Goal: Browse casually: Explore the website without a specific task or goal

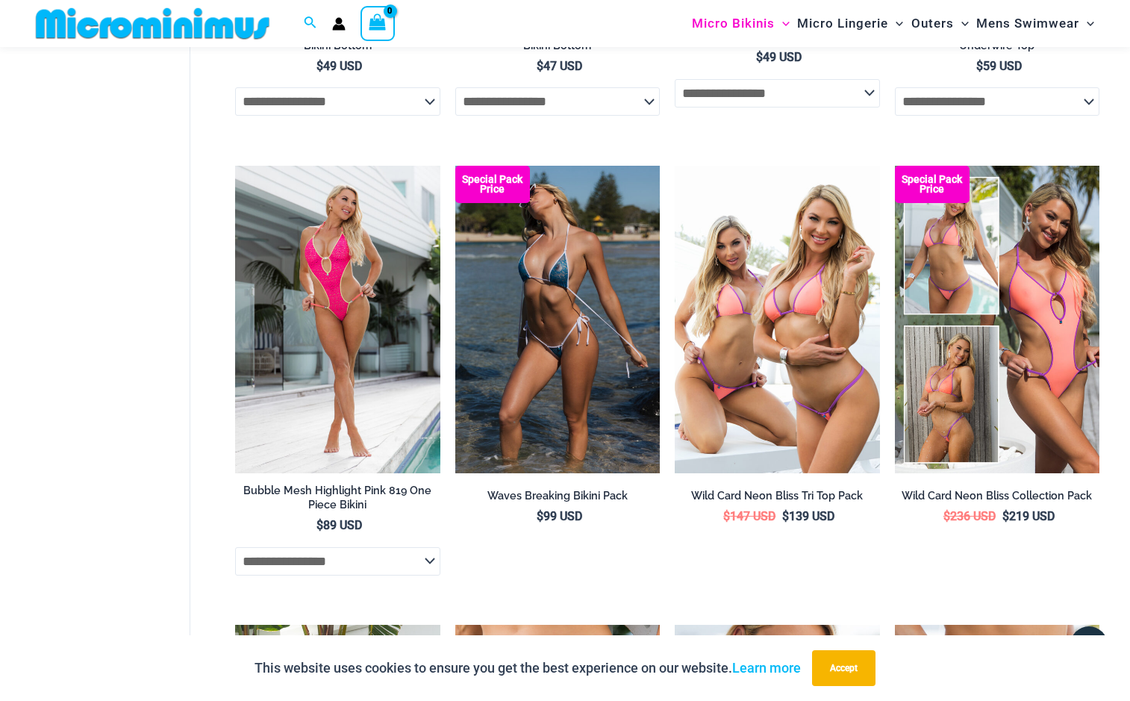
scroll to position [2654, 0]
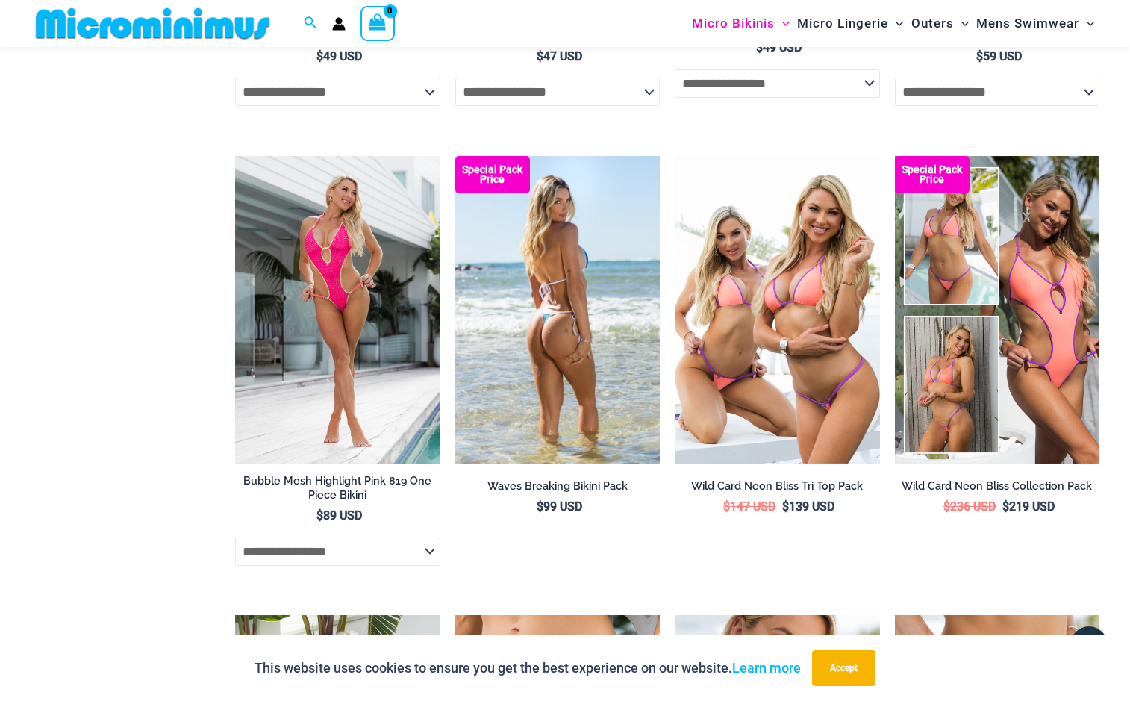
click at [563, 337] on img at bounding box center [557, 310] width 205 height 308
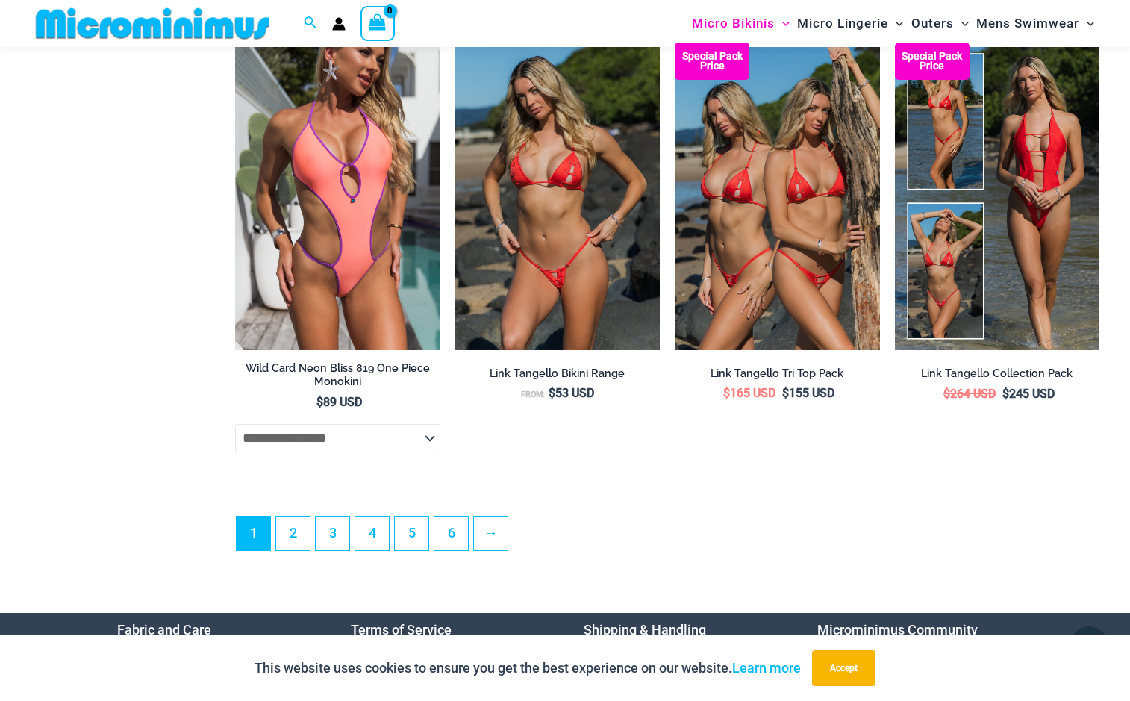
scroll to position [3695, 0]
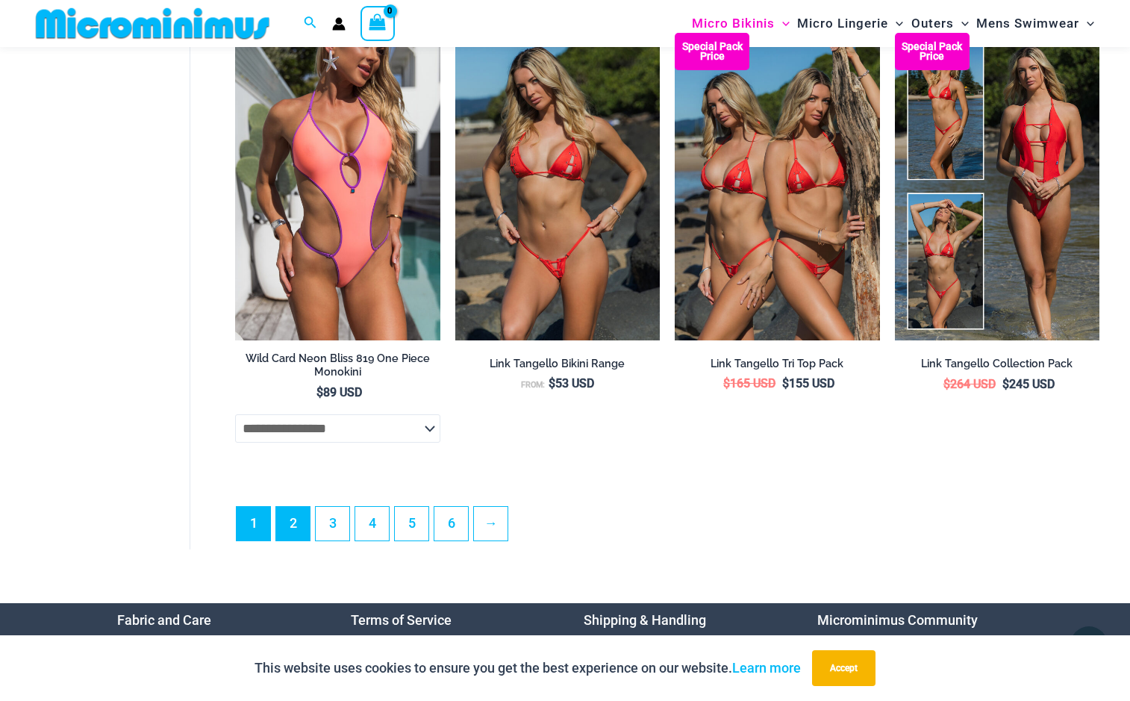
click at [290, 521] on link "2" at bounding box center [293, 524] width 34 height 34
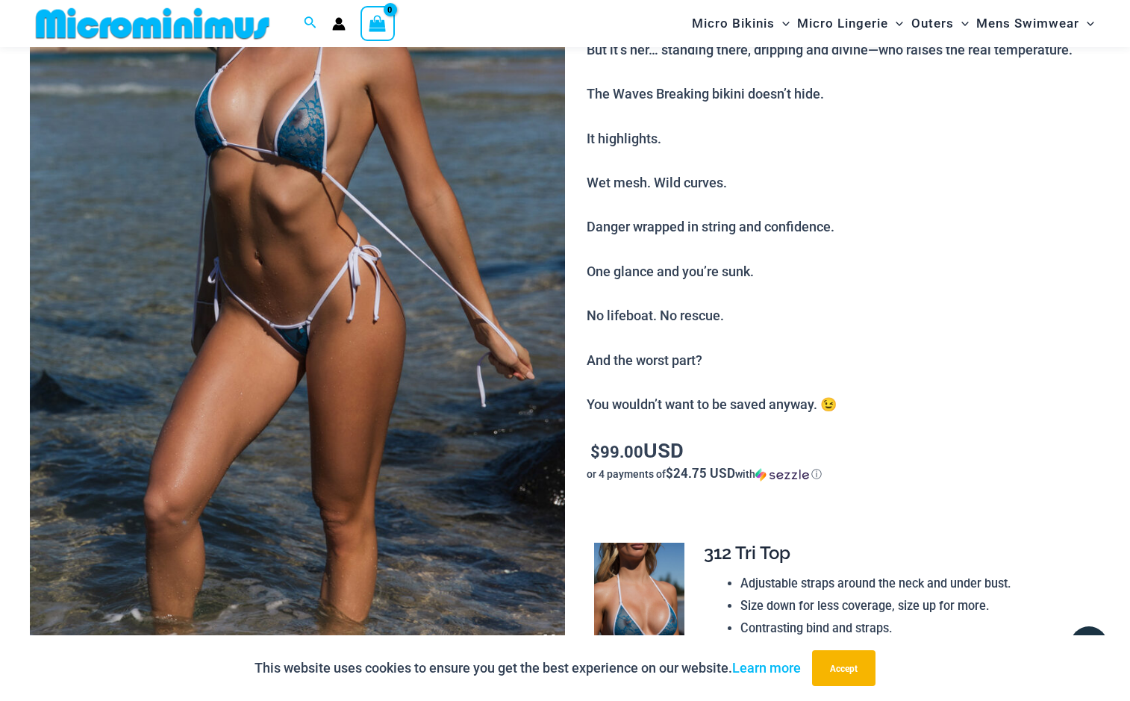
scroll to position [274, 0]
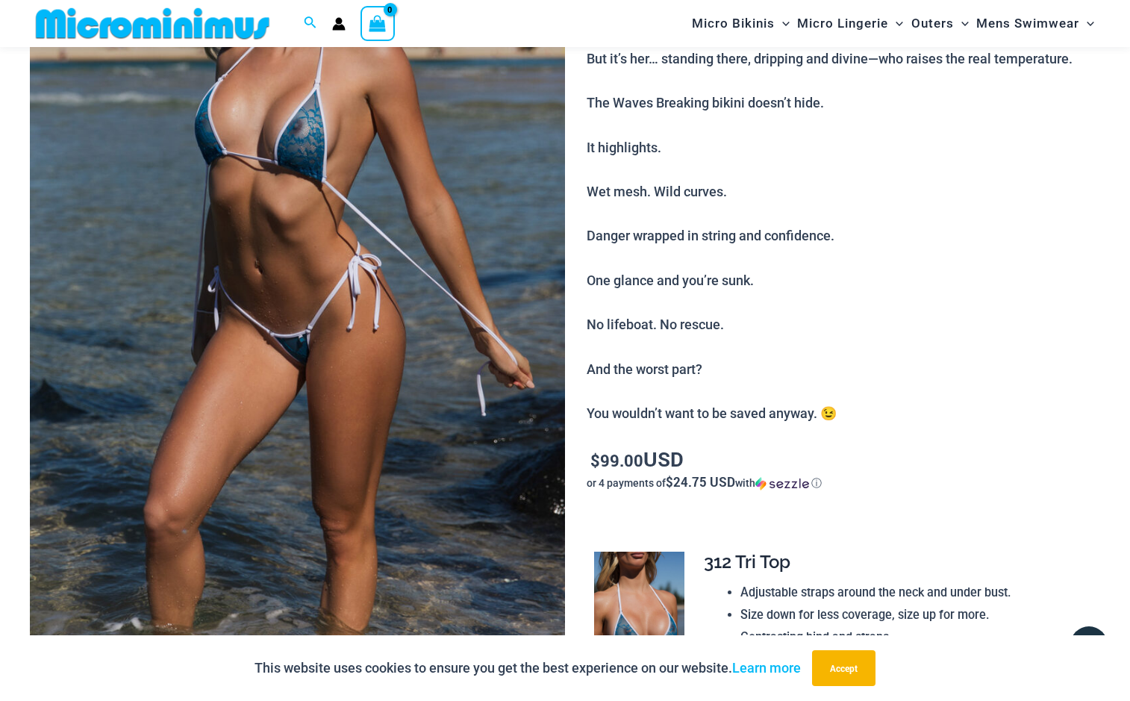
click at [504, 408] on img at bounding box center [297, 263] width 535 height 803
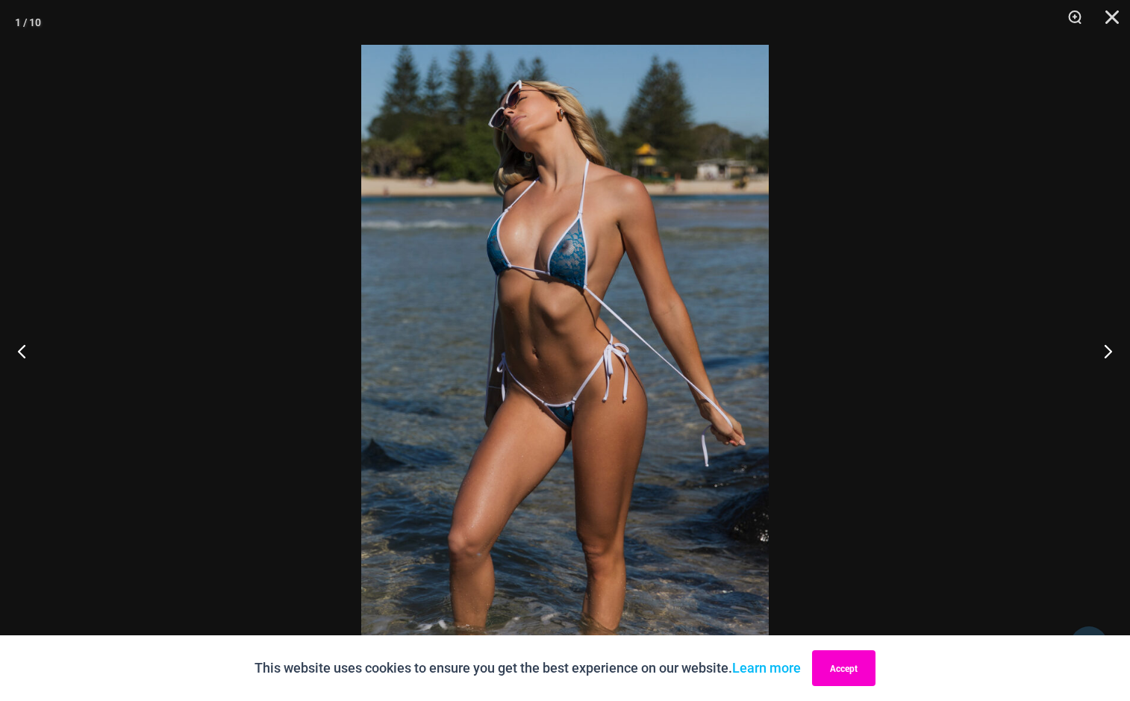
click at [832, 661] on button "Accept" at bounding box center [843, 668] width 63 height 36
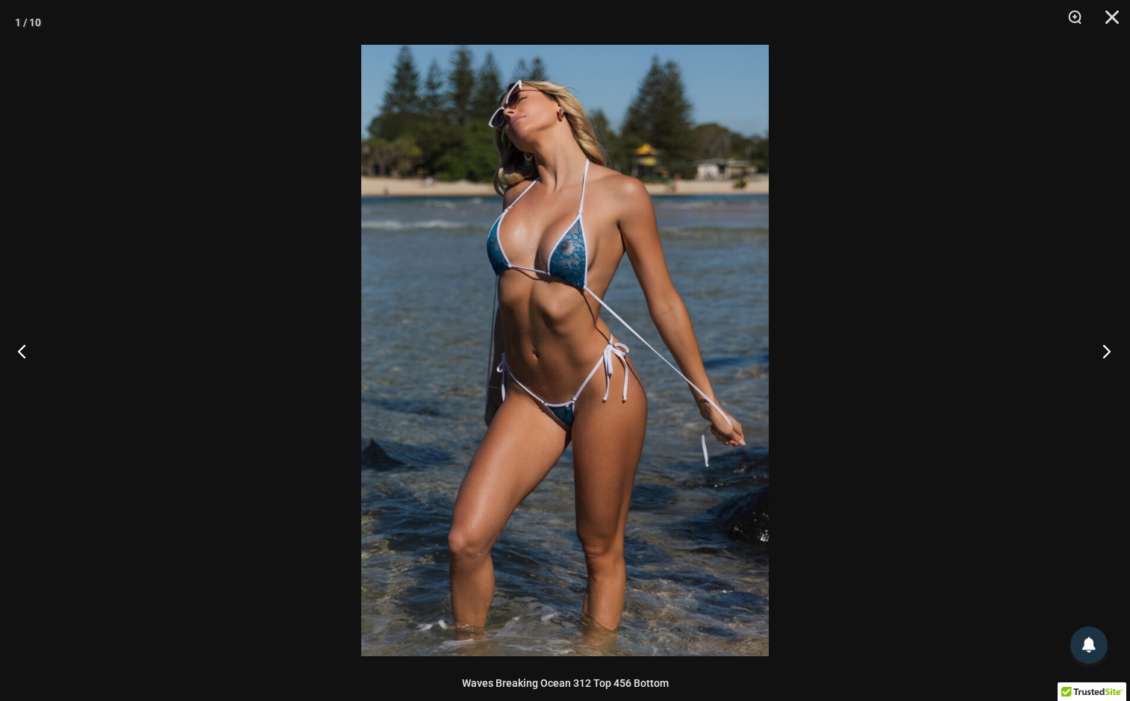
click at [1104, 346] on button "Next" at bounding box center [1102, 351] width 56 height 75
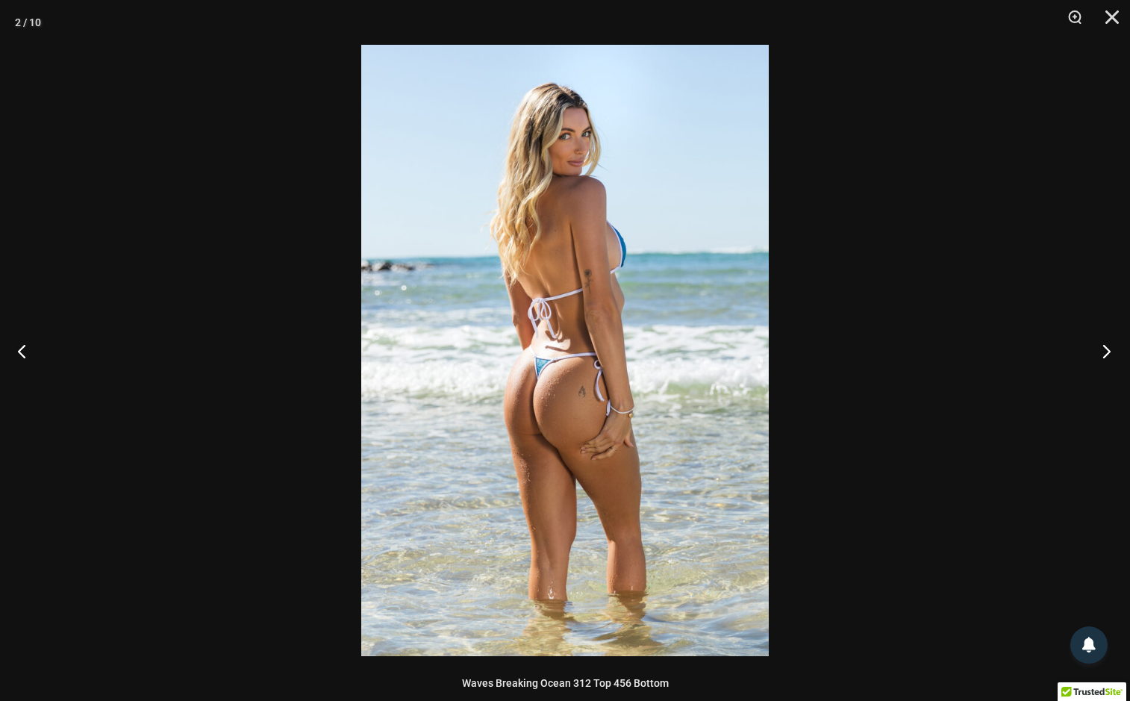
click at [1104, 346] on button "Next" at bounding box center [1102, 351] width 56 height 75
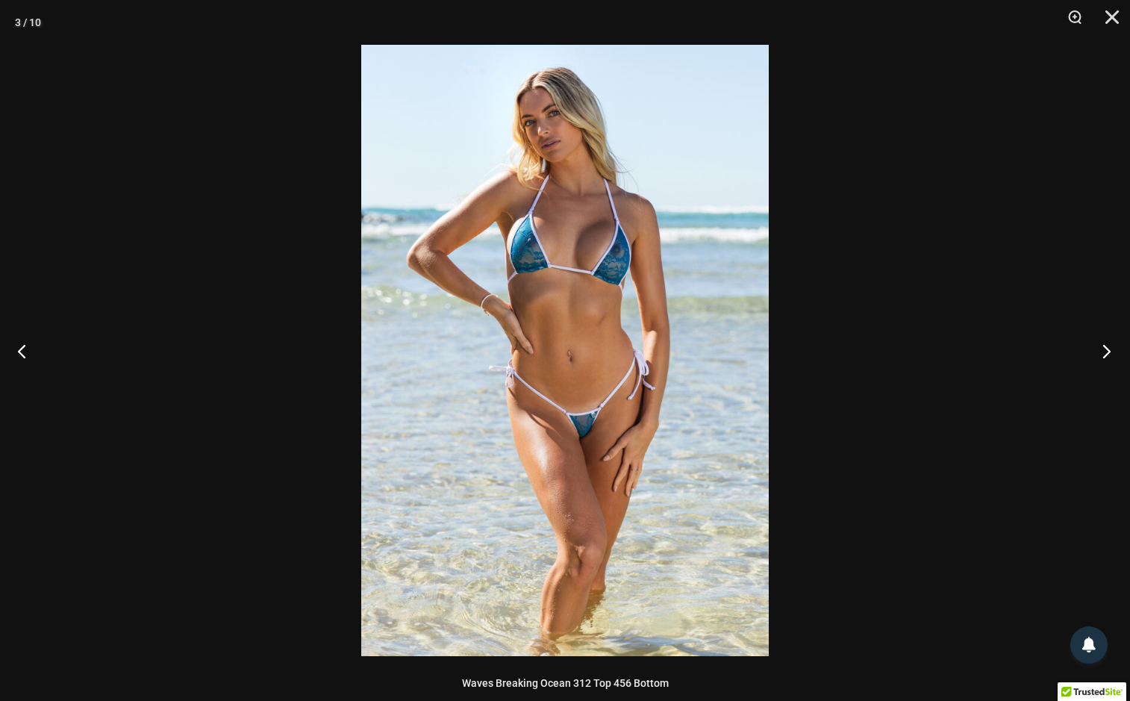
click at [1104, 346] on button "Next" at bounding box center [1102, 351] width 56 height 75
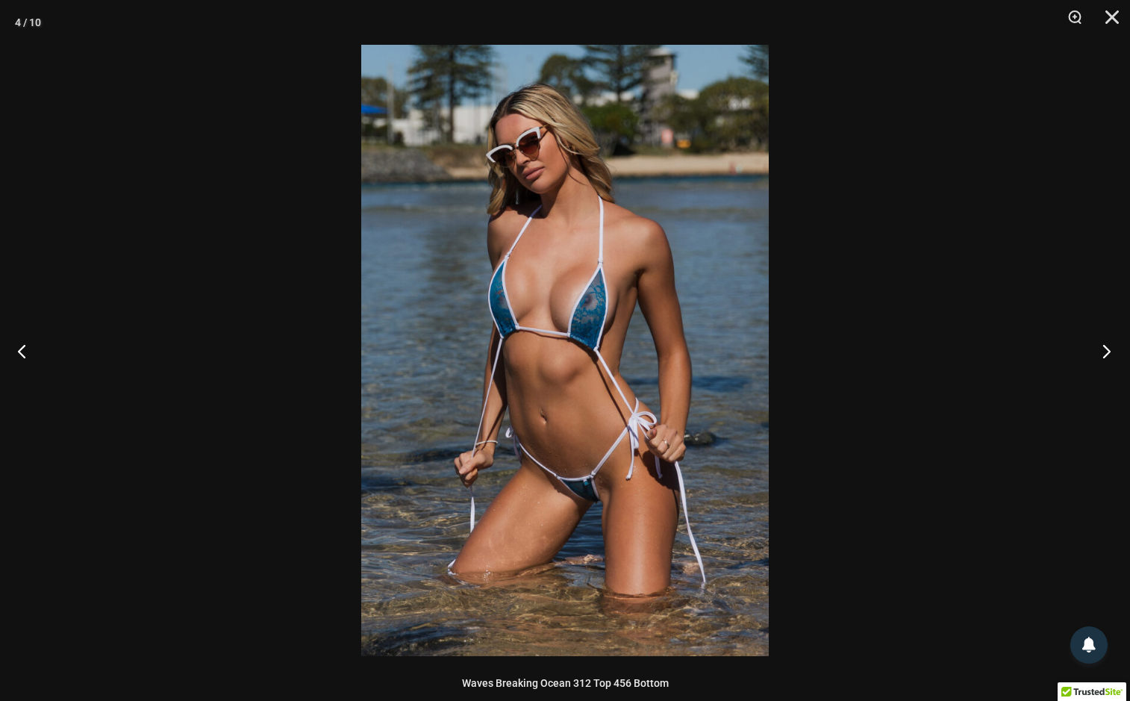
click at [1104, 346] on button "Next" at bounding box center [1102, 351] width 56 height 75
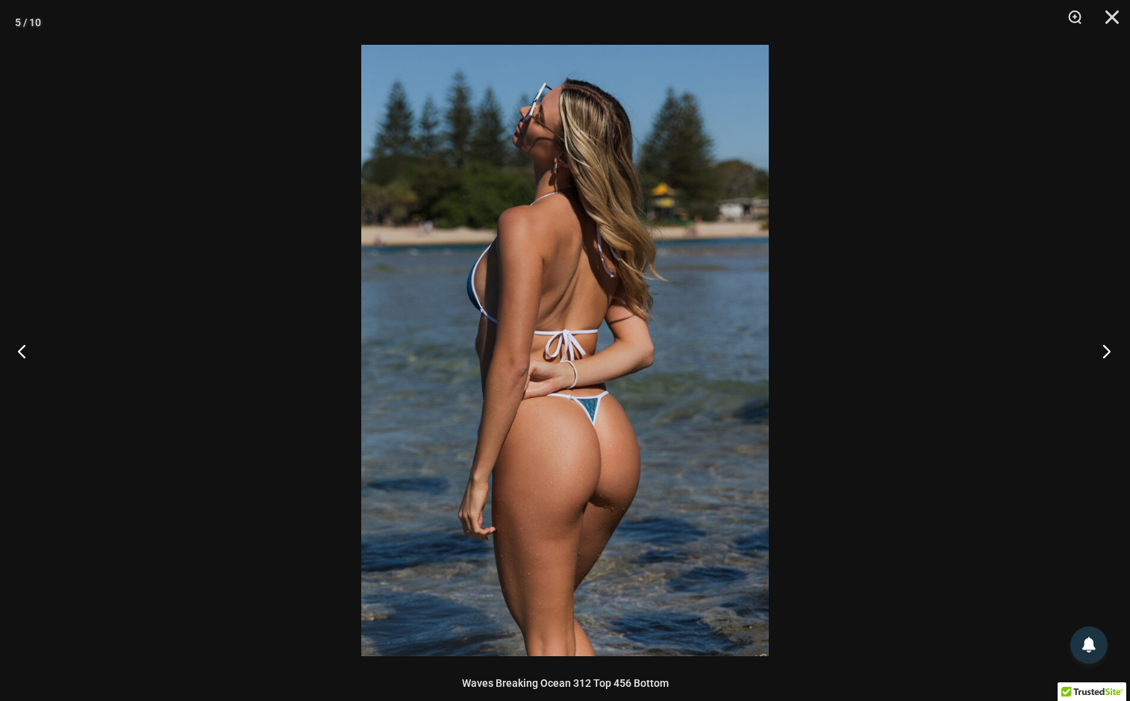
click at [1104, 346] on button "Next" at bounding box center [1102, 351] width 56 height 75
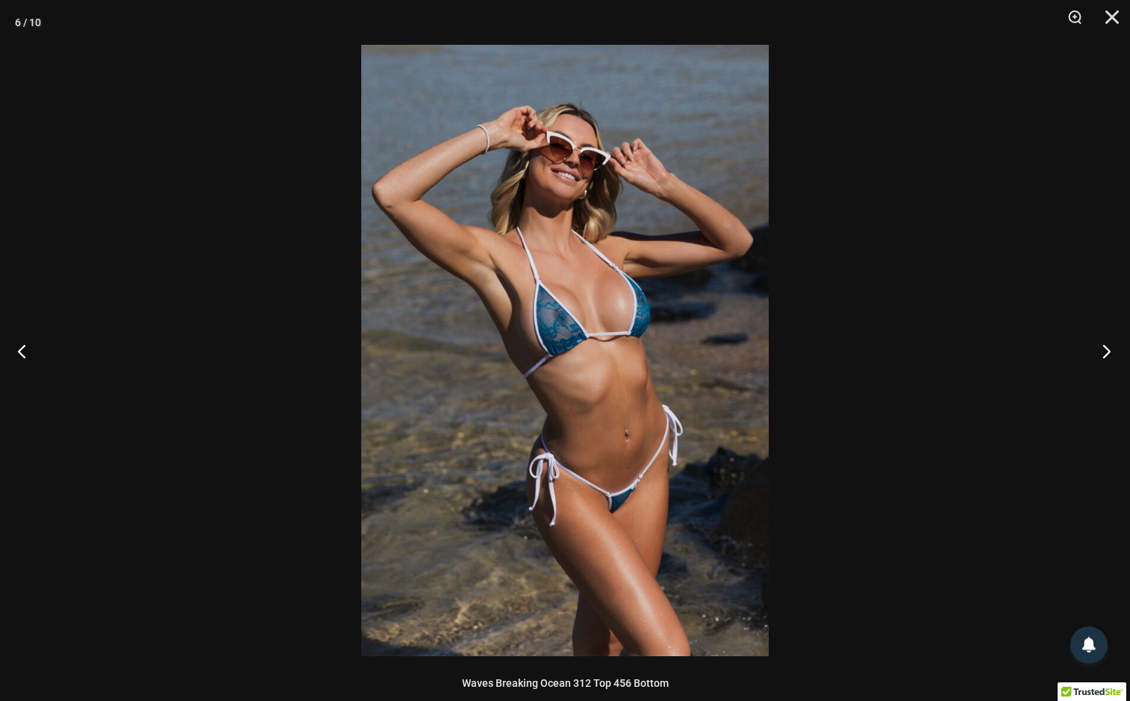
click at [1104, 346] on button "Next" at bounding box center [1102, 351] width 56 height 75
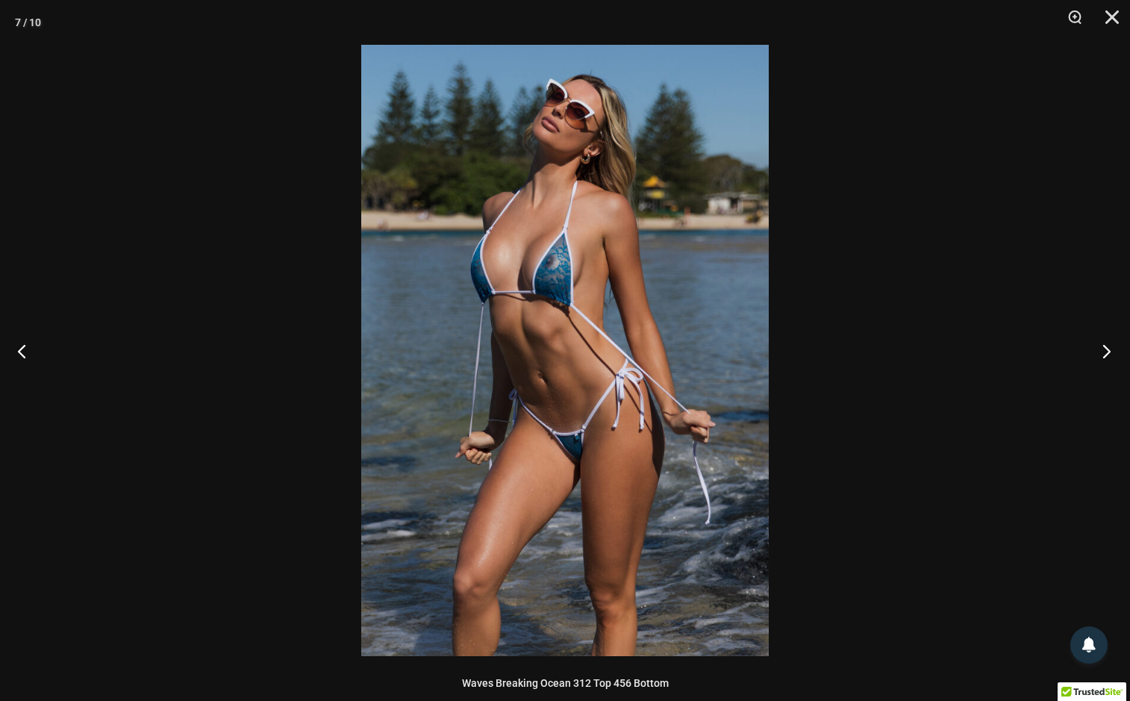
click at [1104, 346] on button "Next" at bounding box center [1102, 351] width 56 height 75
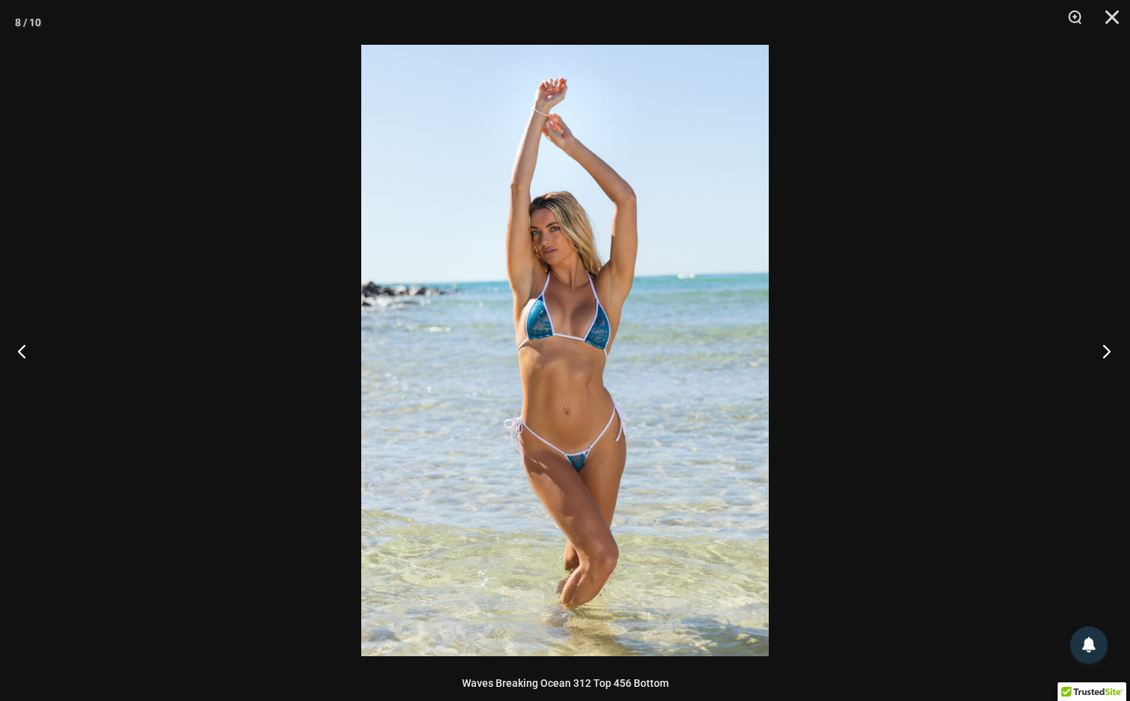
click at [1104, 346] on button "Next" at bounding box center [1102, 351] width 56 height 75
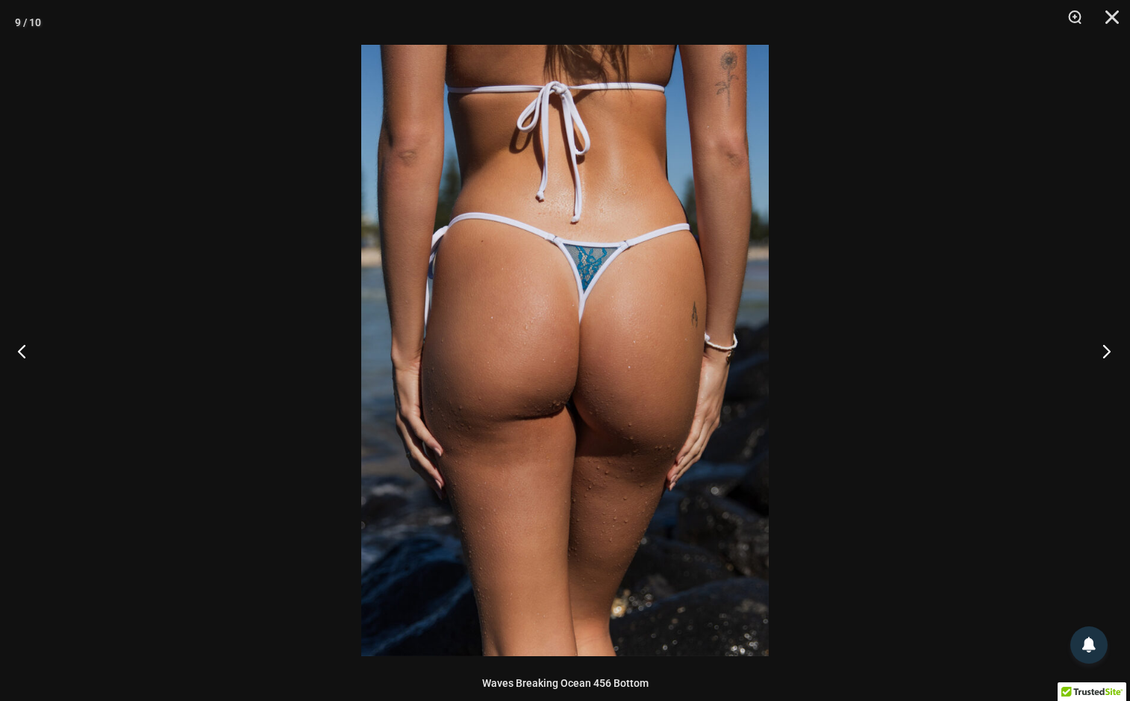
click at [1104, 346] on button "Next" at bounding box center [1102, 351] width 56 height 75
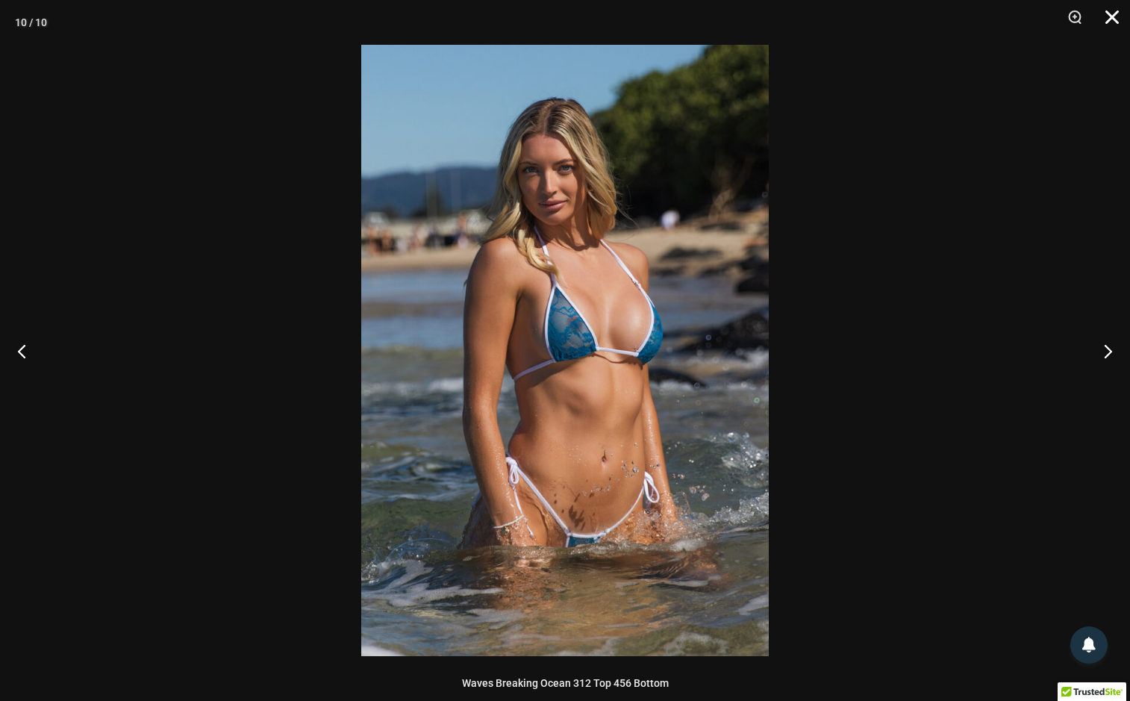
click at [1110, 17] on button "Close" at bounding box center [1107, 22] width 37 height 45
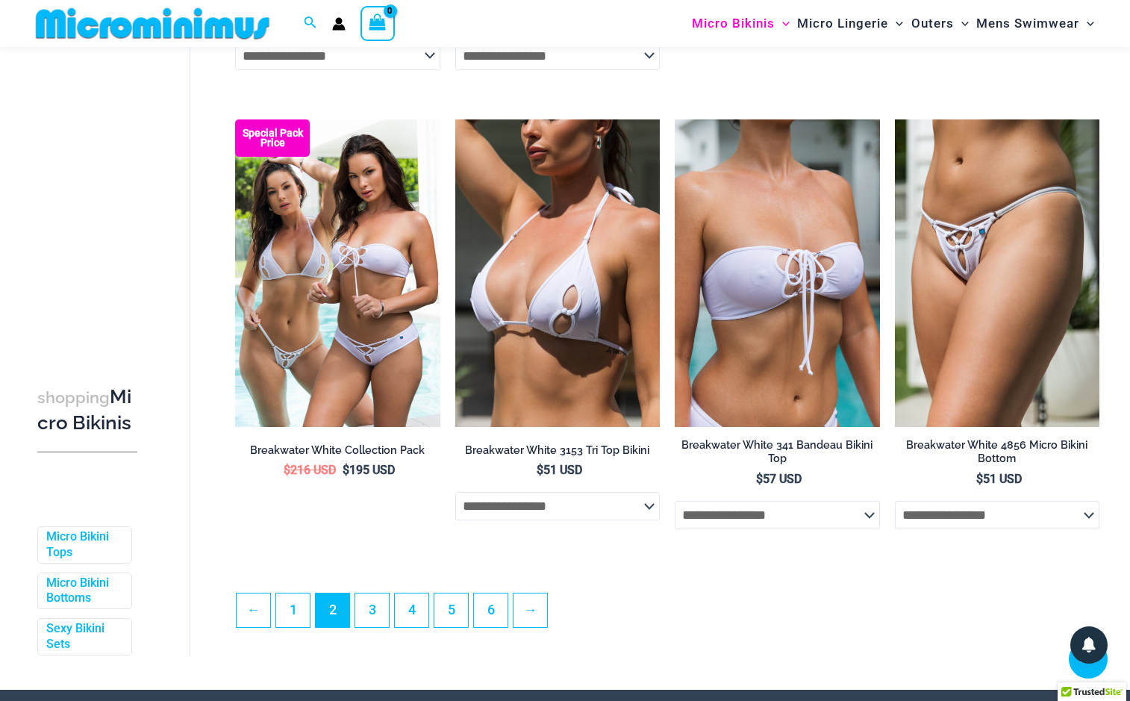
scroll to position [3344, 0]
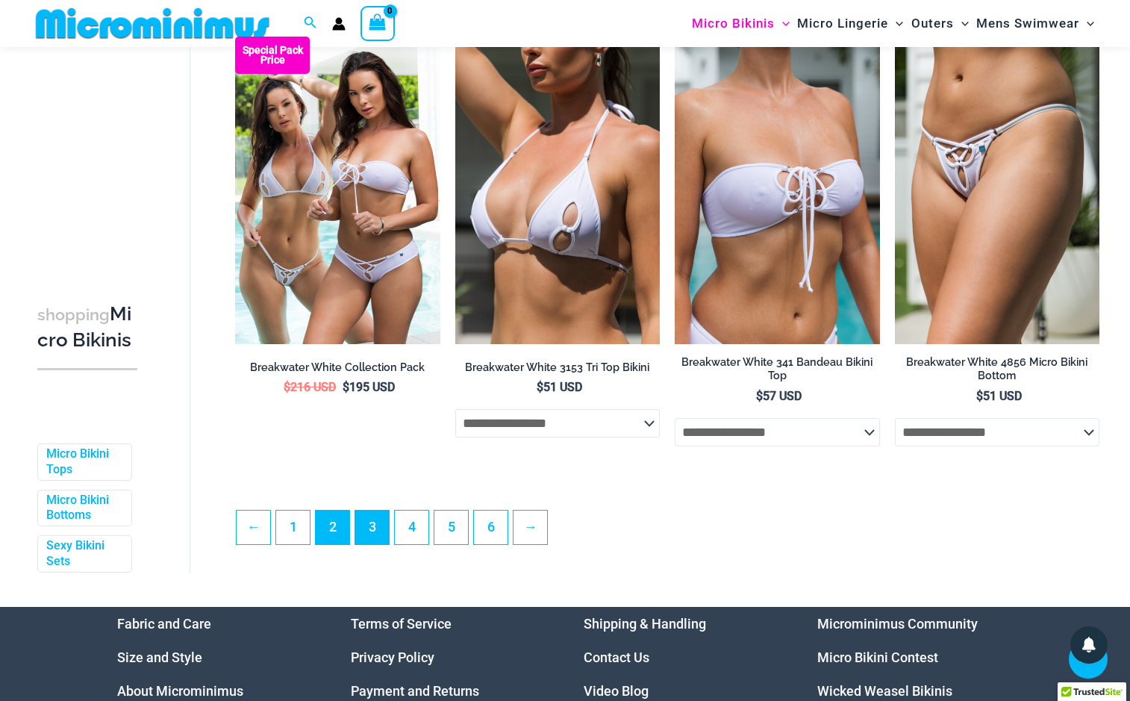
click at [370, 540] on link "3" at bounding box center [372, 528] width 34 height 34
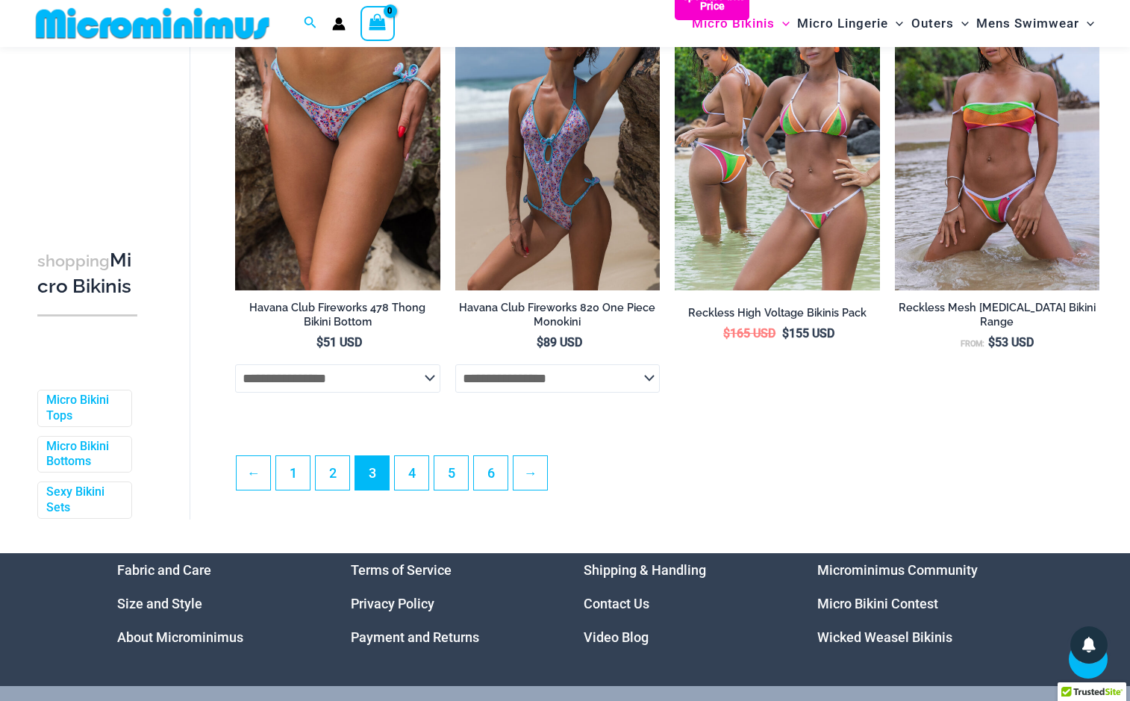
scroll to position [3481, 0]
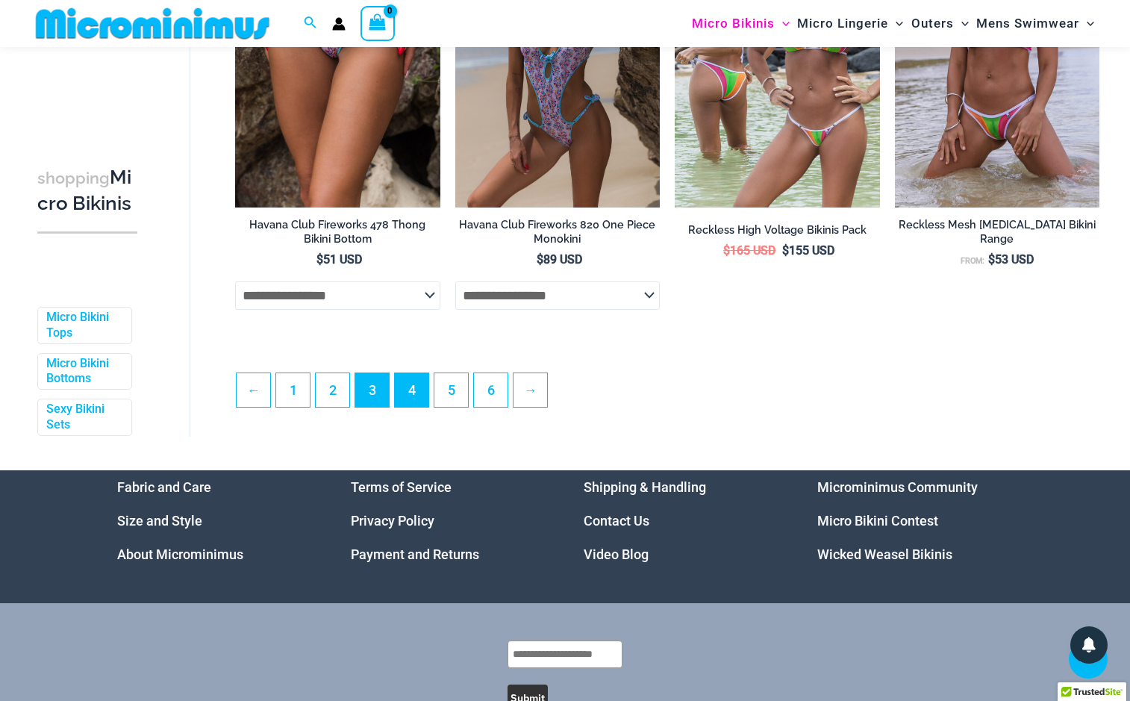
click at [413, 384] on link "4" at bounding box center [412, 390] width 34 height 34
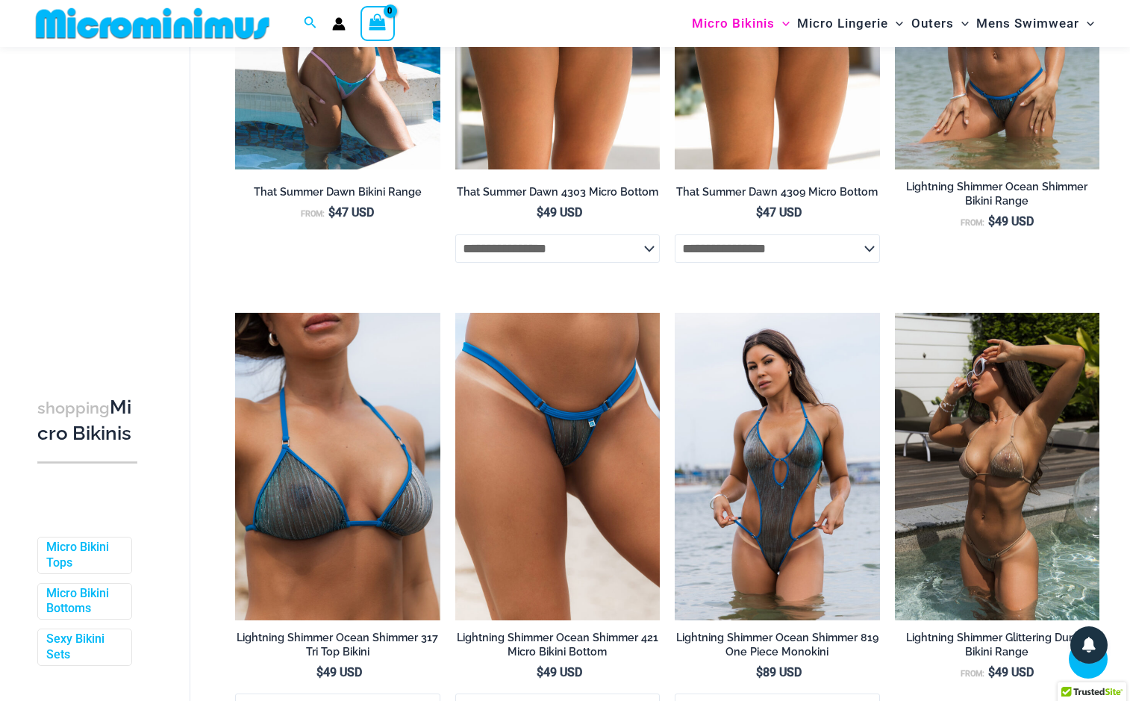
scroll to position [3208, 0]
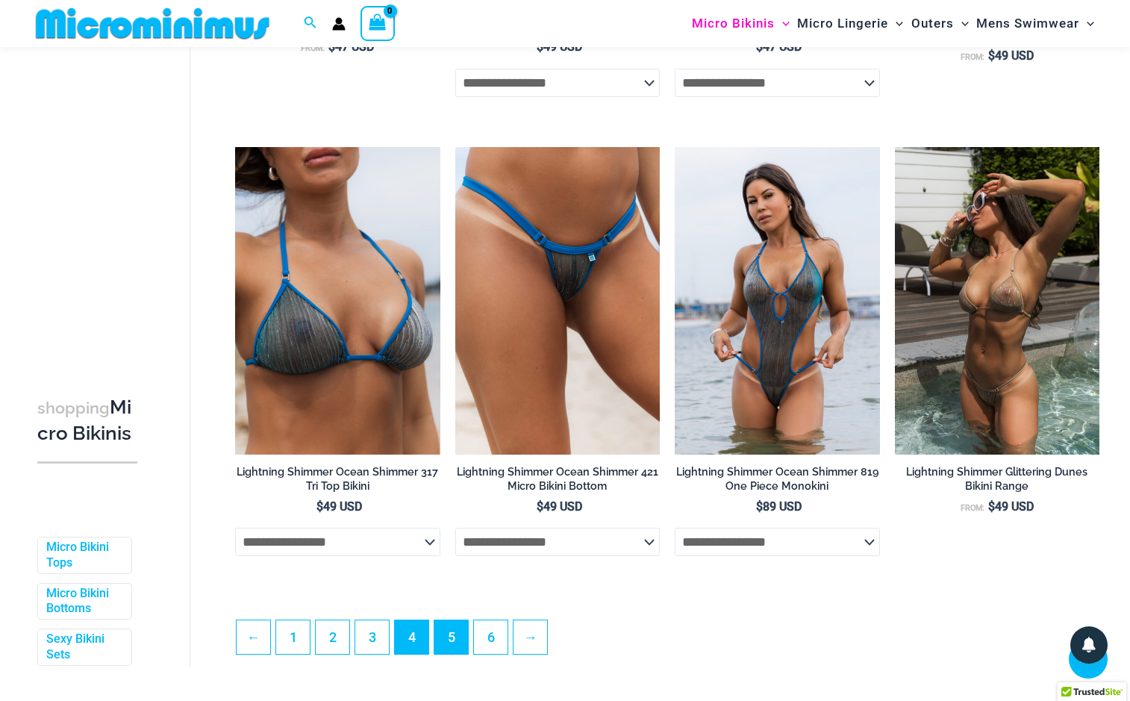
click at [455, 638] on link "5" at bounding box center [452, 637] width 34 height 34
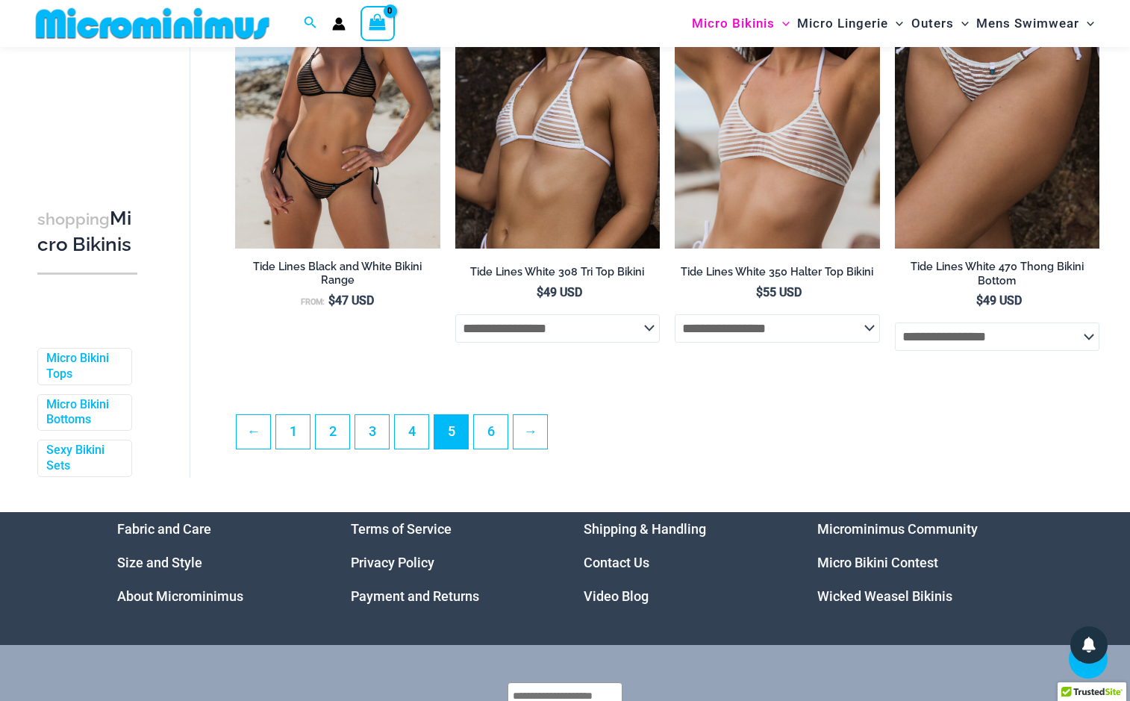
scroll to position [3478, 0]
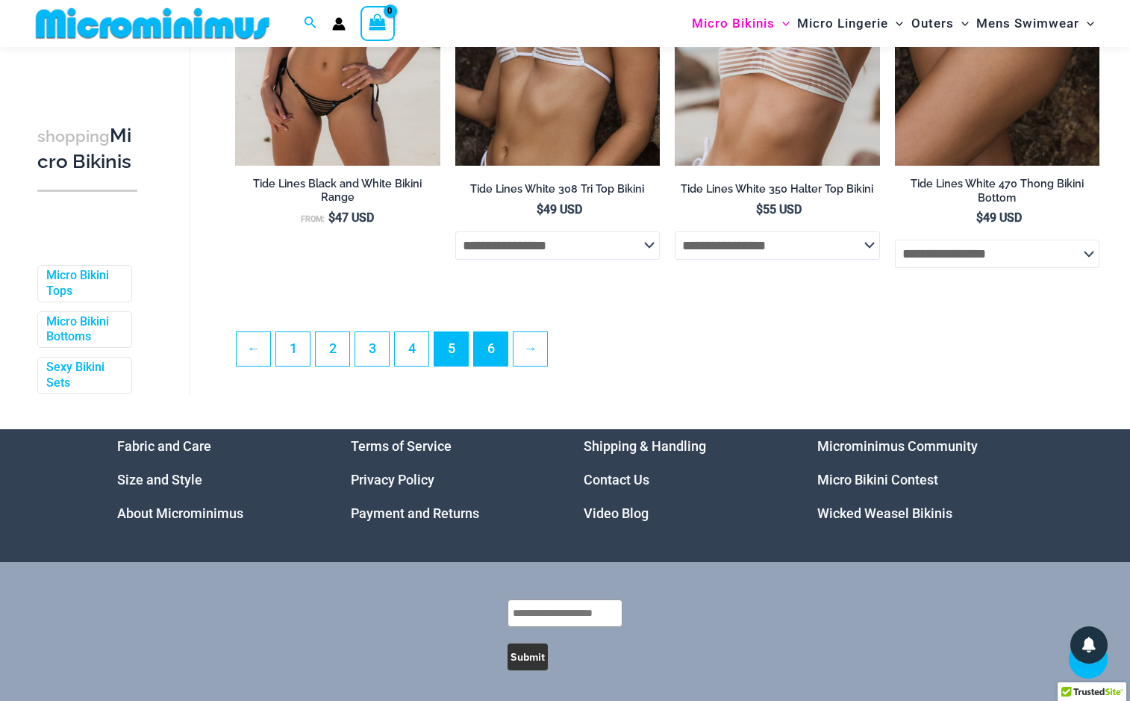
click at [491, 337] on link "6" at bounding box center [491, 349] width 34 height 34
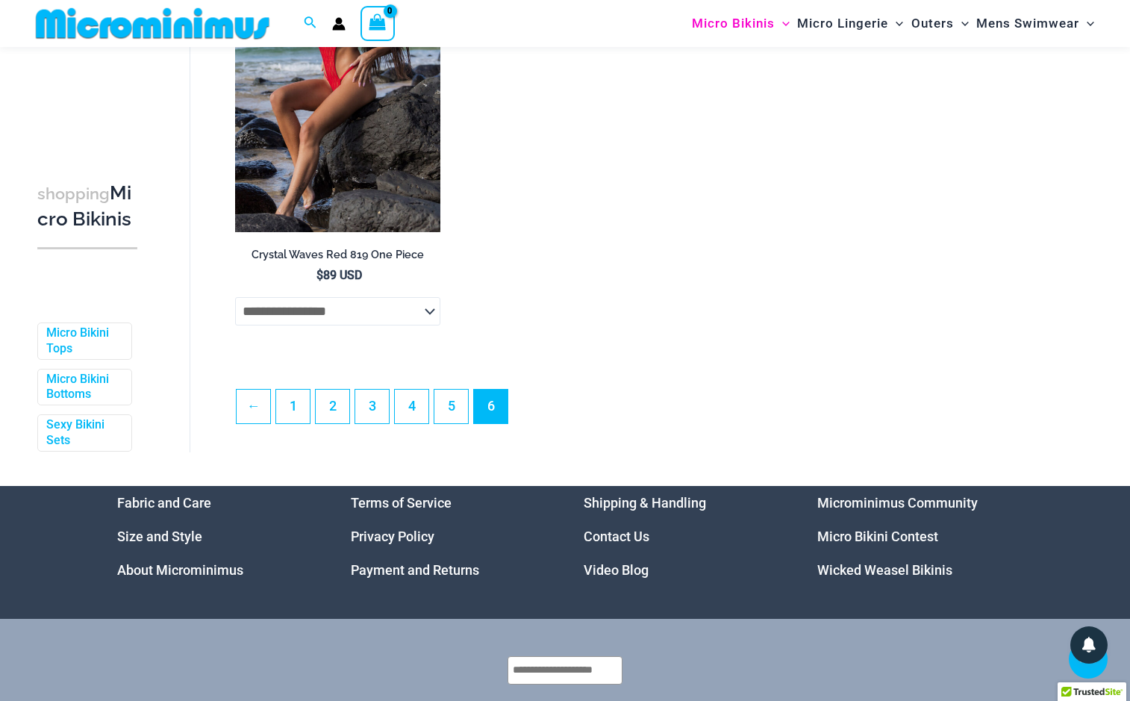
scroll to position [3494, 0]
